Goal: Information Seeking & Learning: Learn about a topic

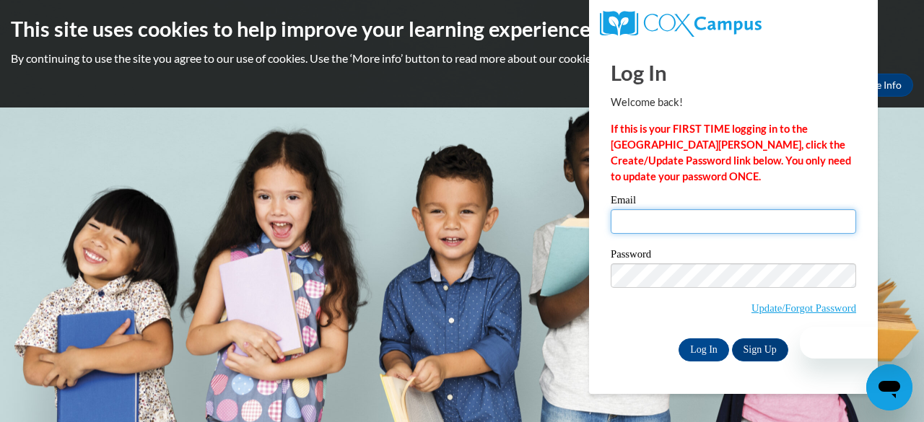
click at [694, 219] on input "Email" at bounding box center [733, 221] width 245 height 25
type input "madisonbryantco.13@gmail.com"
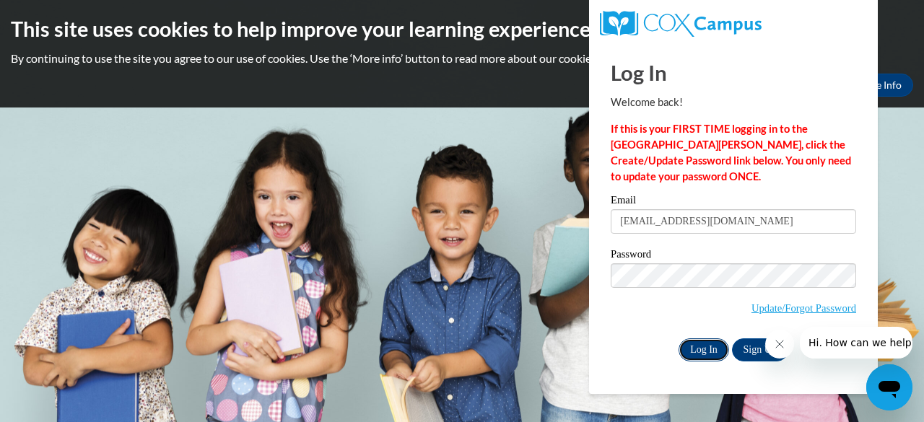
click at [696, 351] on input "Log In" at bounding box center [703, 350] width 51 height 23
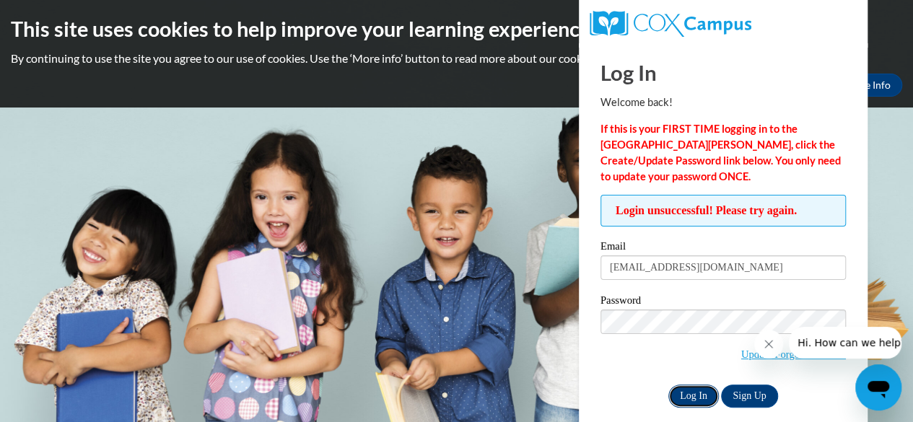
click at [696, 395] on input "Log In" at bounding box center [693, 396] width 51 height 23
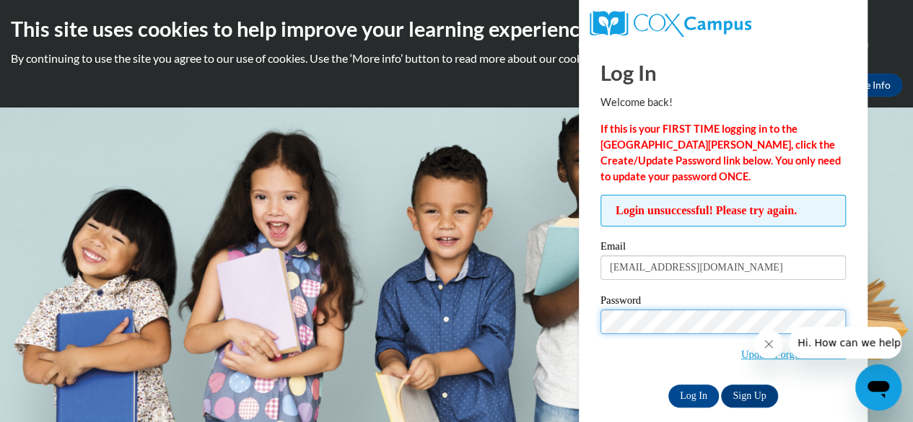
click at [668, 385] on input "Log In" at bounding box center [693, 396] width 51 height 23
click at [911, 271] on body "This site uses cookies to help improve your learning experience. By continuing …" at bounding box center [456, 211] width 913 height 422
click at [668, 385] on input "Log In" at bounding box center [693, 396] width 51 height 23
click at [376, 222] on body "This site uses cookies to help improve your learning experience. By continuing …" at bounding box center [456, 211] width 913 height 422
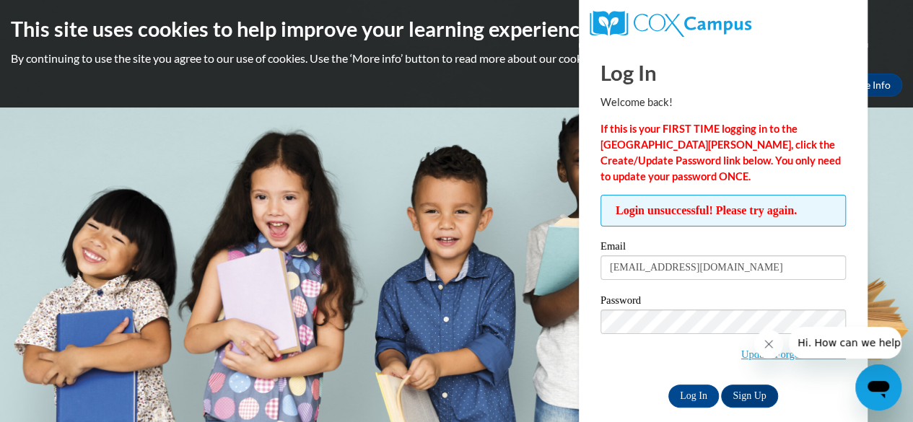
click at [690, 377] on div "Password Update/Forgot Password" at bounding box center [722, 337] width 245 height 85
click at [760, 349] on button "Close message from company" at bounding box center [768, 344] width 29 height 29
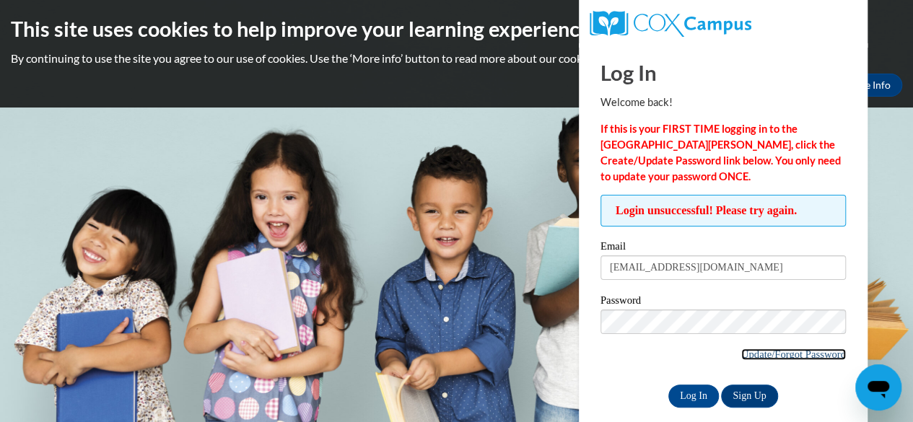
click at [803, 350] on link "Update/Forgot Password" at bounding box center [793, 355] width 105 height 12
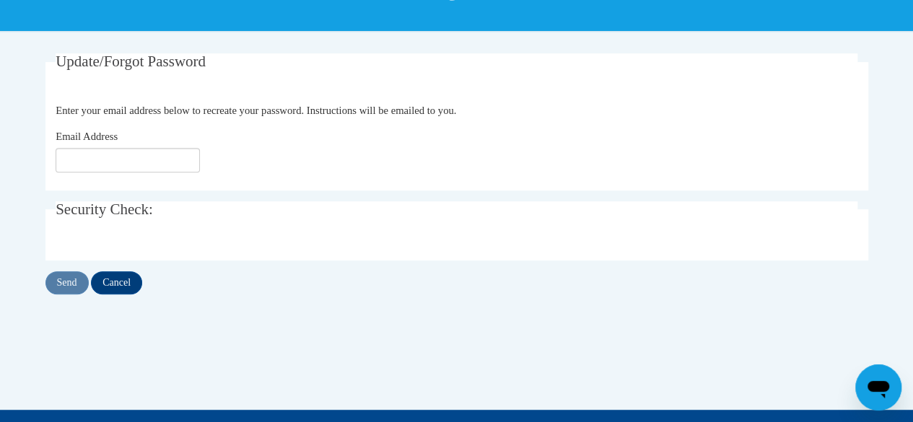
scroll to position [241, 0]
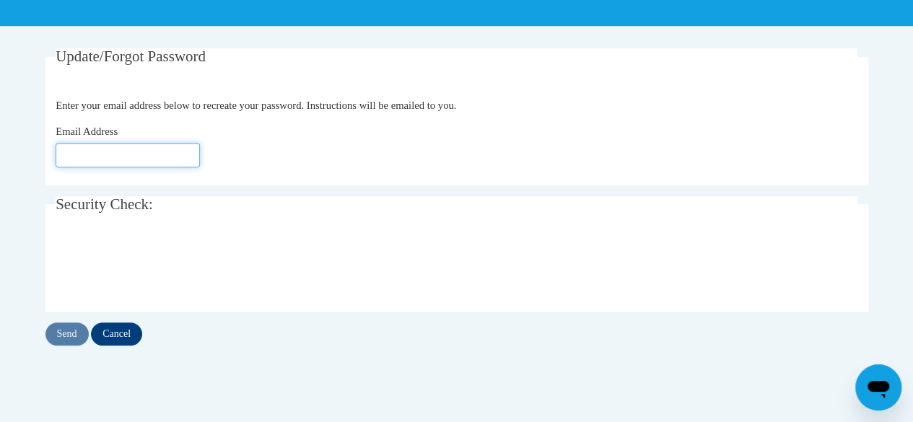
click at [162, 156] on input "Email Address" at bounding box center [128, 155] width 144 height 25
type input "m"
type input "madisonbryantco.13@gmail.com"
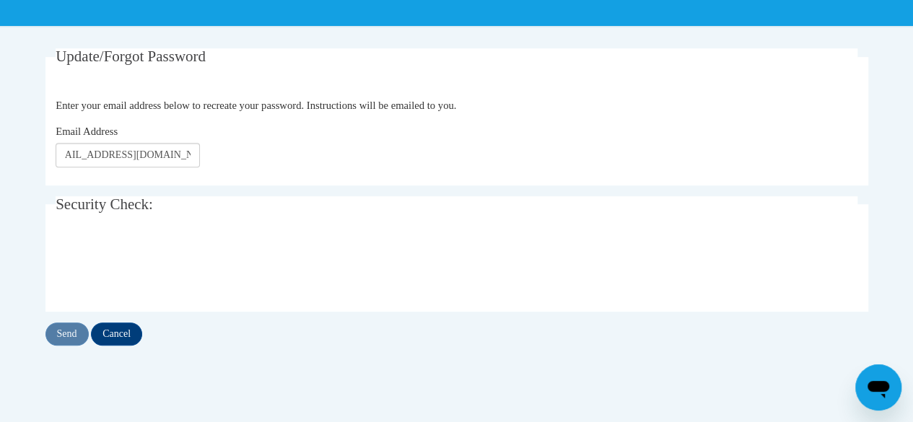
scroll to position [0, 0]
click at [75, 331] on input "Send" at bounding box center [66, 334] width 43 height 23
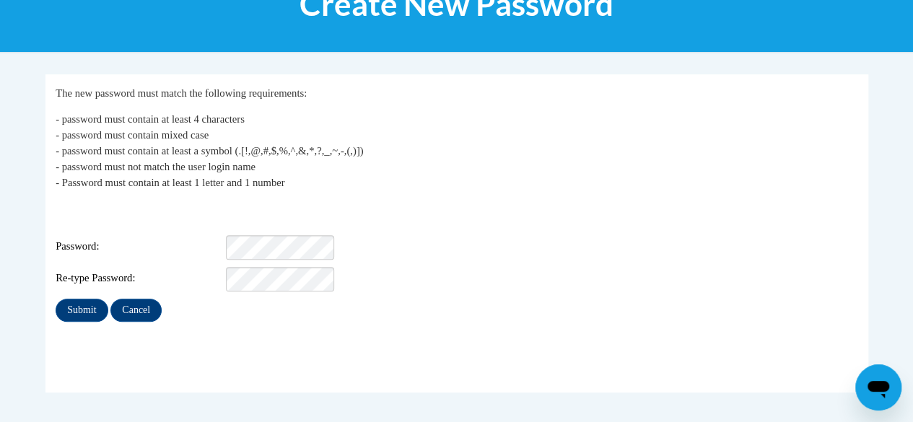
scroll to position [218, 0]
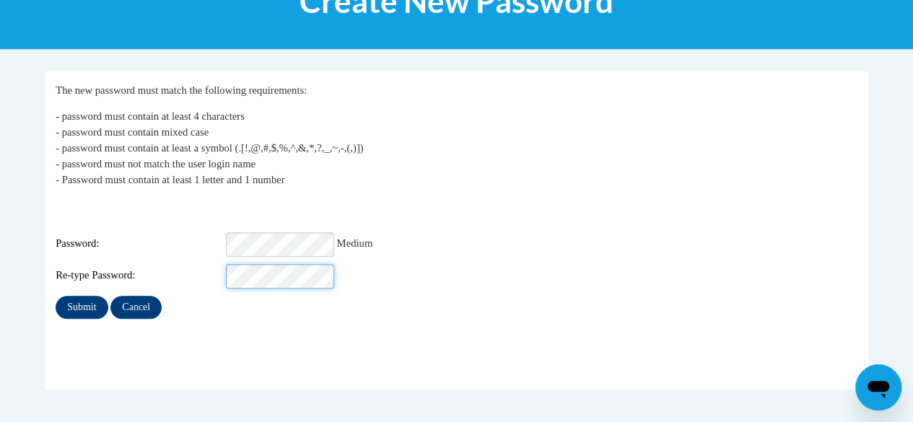
click at [56, 296] on input "Submit" at bounding box center [82, 307] width 52 height 23
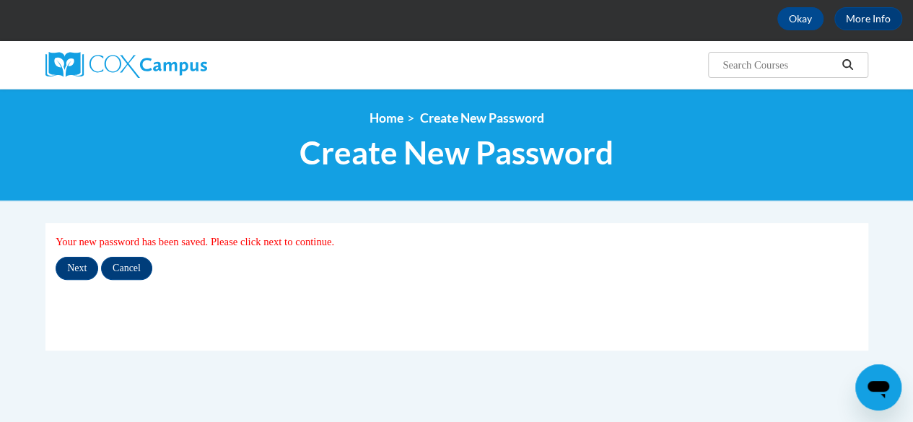
scroll to position [72, 0]
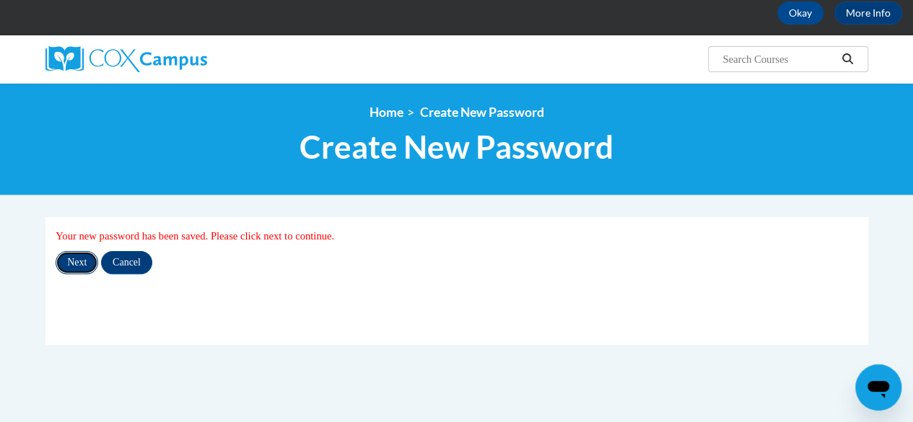
click at [84, 263] on input "Next" at bounding box center [77, 262] width 43 height 23
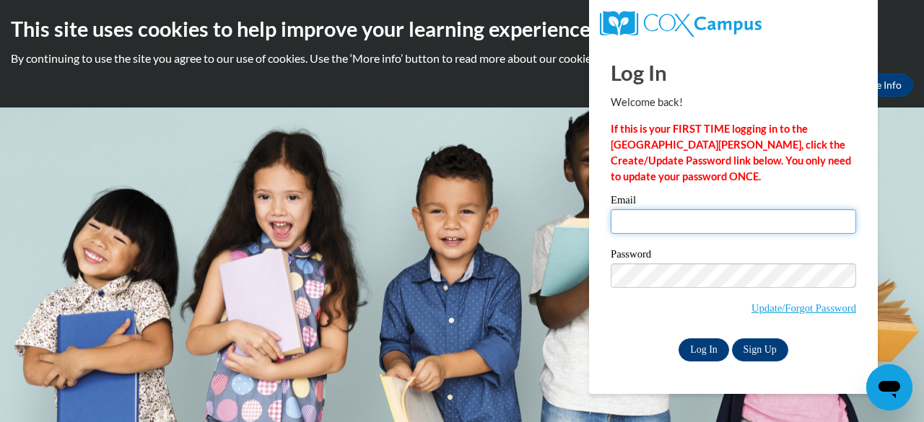
type input "[EMAIL_ADDRESS][DOMAIN_NAME]"
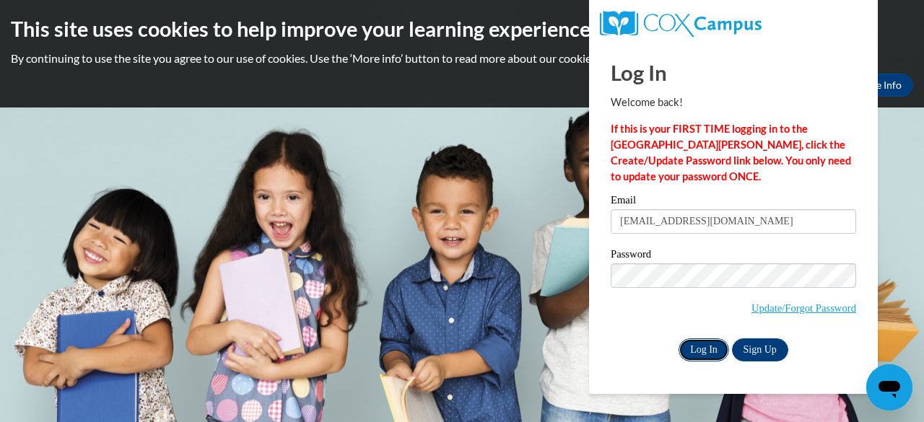
click at [704, 343] on input "Log In" at bounding box center [703, 350] width 51 height 23
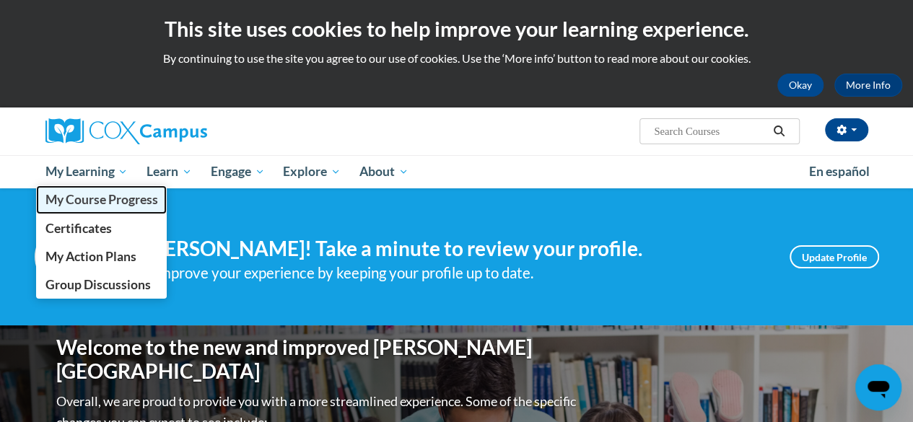
click at [102, 198] on span "My Course Progress" at bounding box center [101, 199] width 113 height 15
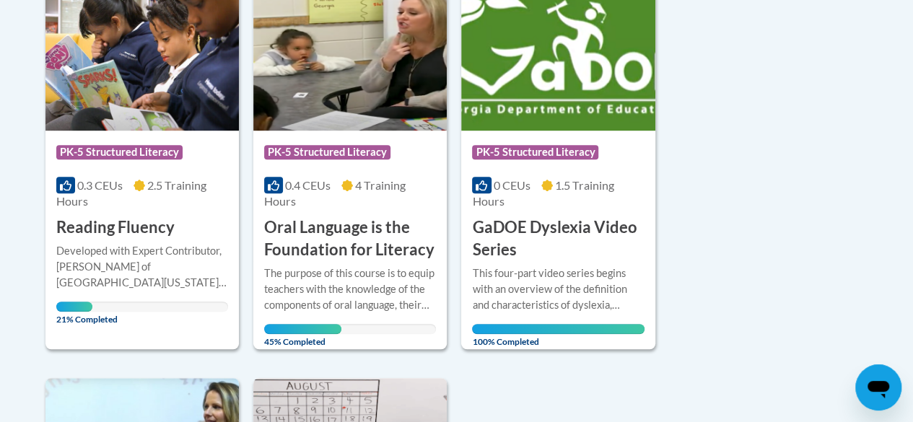
scroll to position [388, 0]
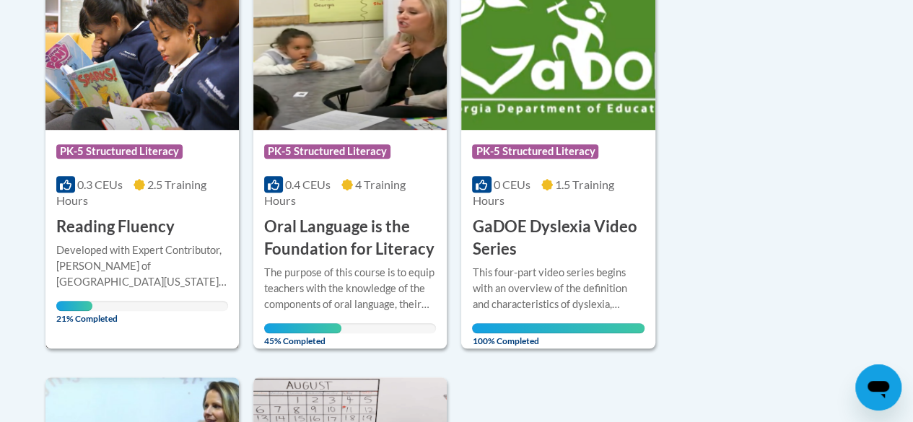
click at [152, 266] on div "Developed with Expert Contributor, [PERSON_NAME] of [GEOGRAPHIC_DATA][US_STATE]…" at bounding box center [142, 267] width 172 height 48
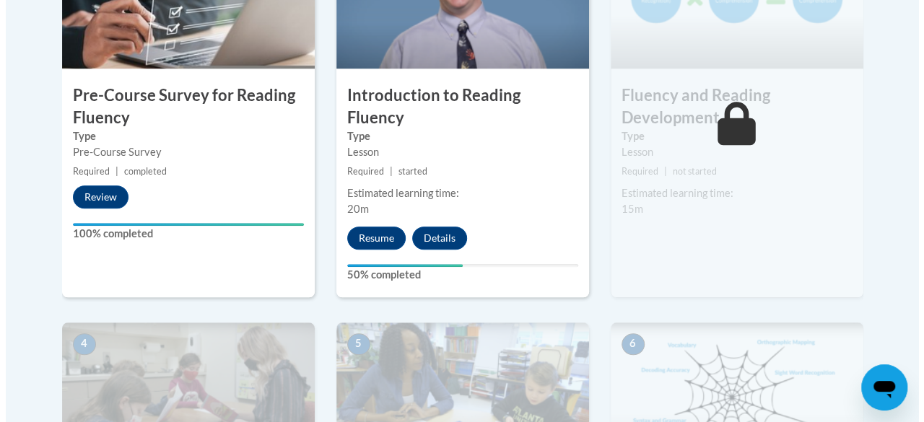
scroll to position [584, 0]
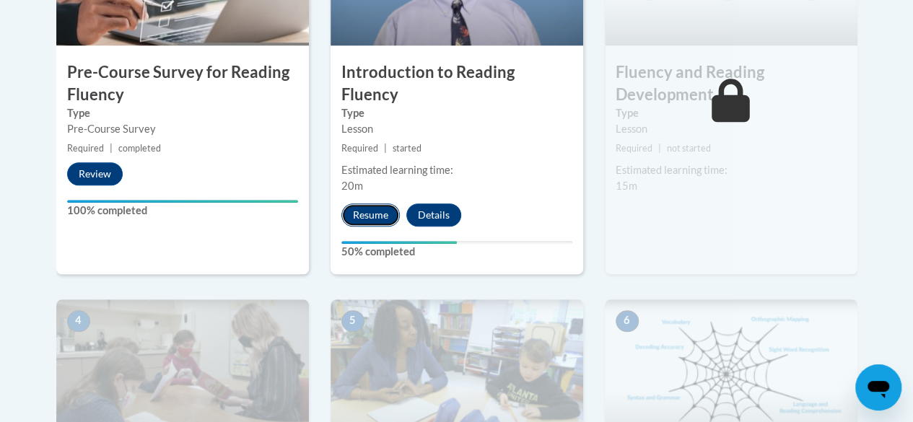
click at [375, 204] on button "Resume" at bounding box center [370, 215] width 58 height 23
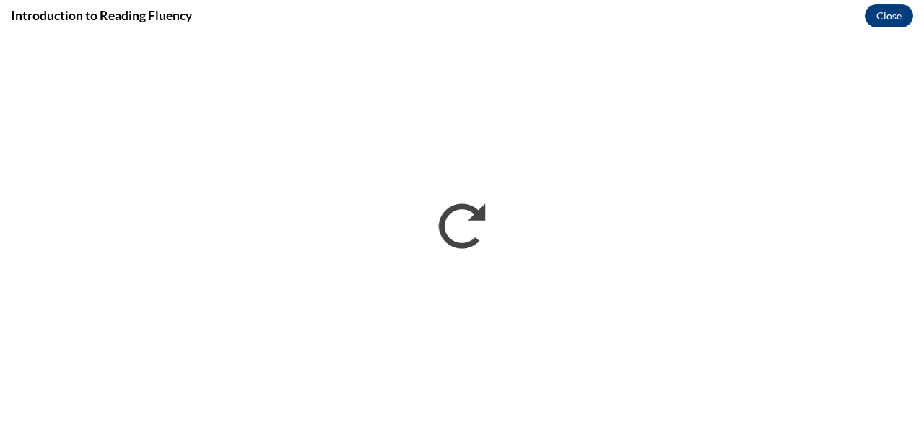
scroll to position [0, 0]
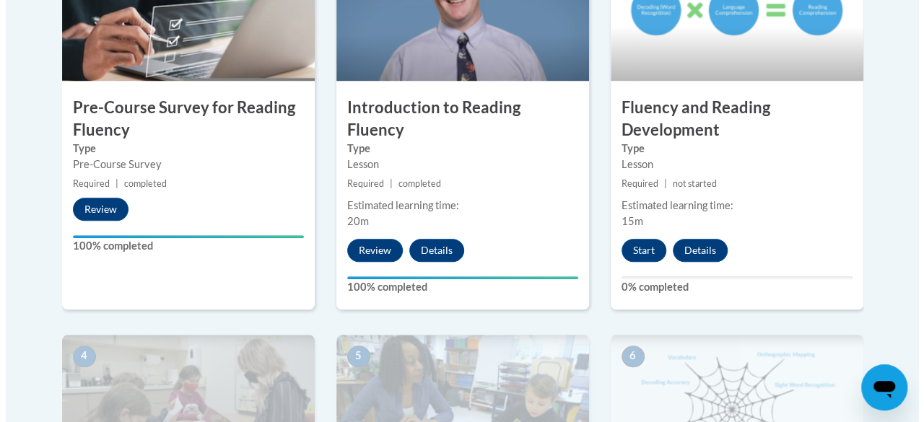
scroll to position [515, 0]
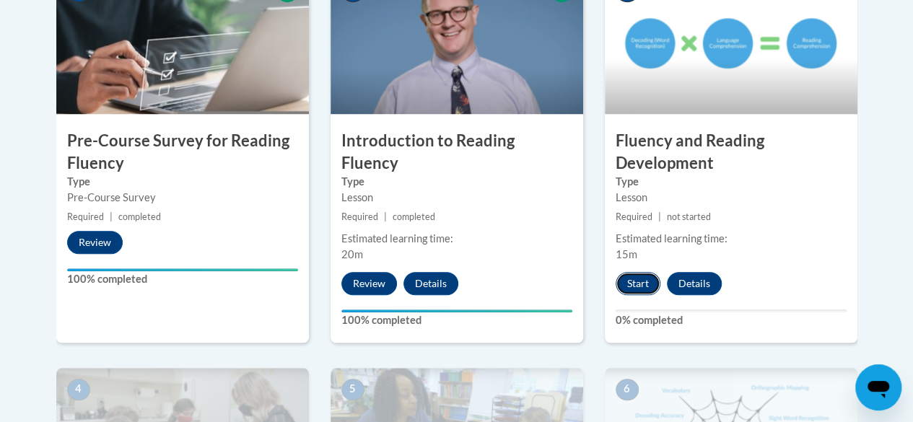
click at [637, 279] on button "Start" at bounding box center [638, 283] width 45 height 23
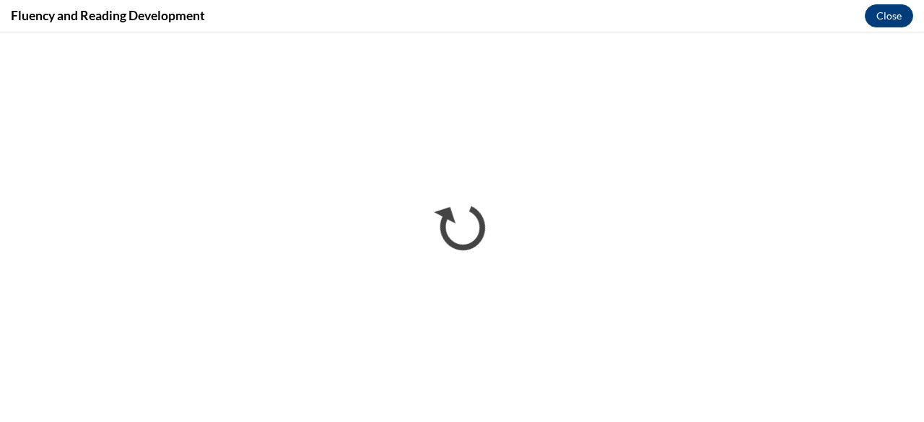
scroll to position [0, 0]
